Goal: Register for event/course

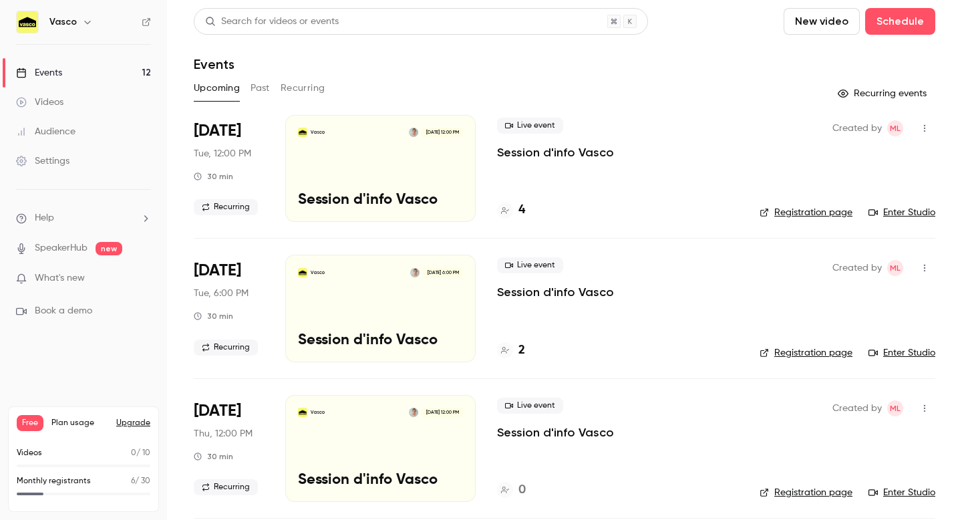
click at [657, 187] on div "Live event Session d'info Vasco 4" at bounding box center [617, 168] width 241 height 107
click at [519, 213] on h4 "4" at bounding box center [521, 210] width 7 height 18
click at [506, 349] on icon at bounding box center [505, 350] width 8 height 8
